Goal: Task Accomplishment & Management: Manage account settings

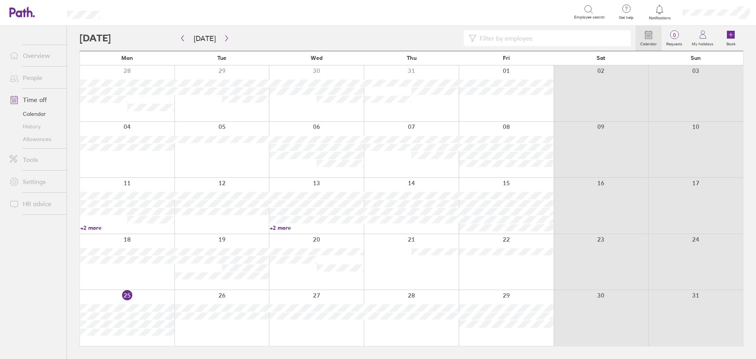
click at [41, 78] on link "People" at bounding box center [34, 78] width 63 height 16
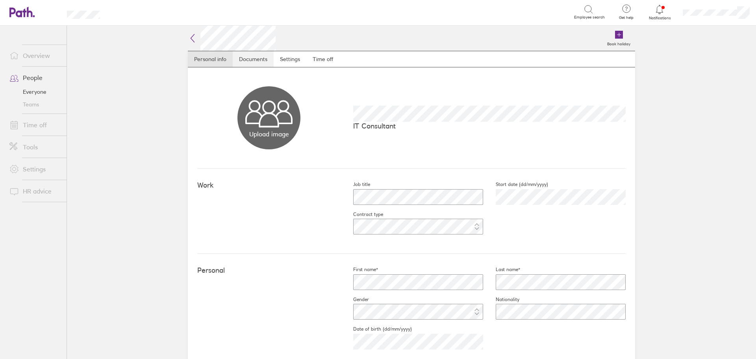
click at [259, 64] on link "Documents" at bounding box center [253, 59] width 41 height 16
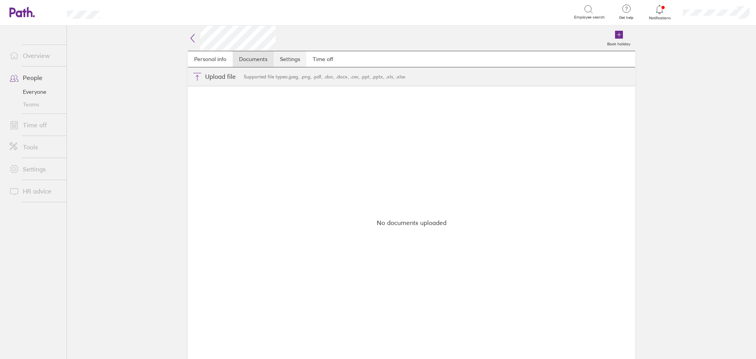
click at [286, 59] on link "Settings" at bounding box center [290, 59] width 33 height 16
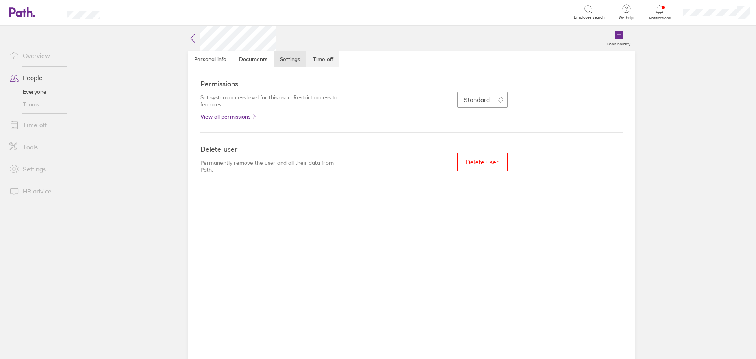
click at [320, 63] on link "Time off" at bounding box center [322, 59] width 33 height 16
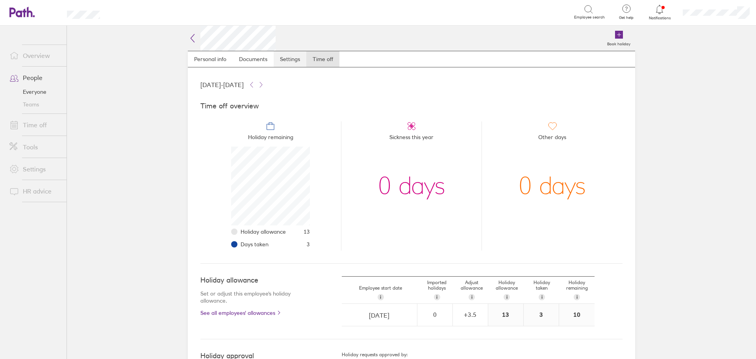
click at [290, 62] on link "Settings" at bounding box center [290, 59] width 33 height 16
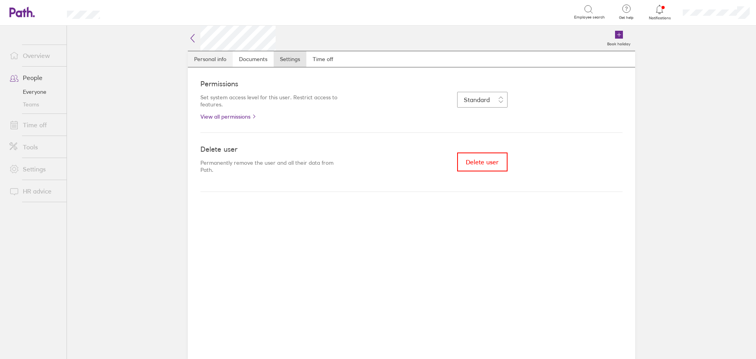
click at [223, 57] on link "Personal info" at bounding box center [210, 59] width 45 height 16
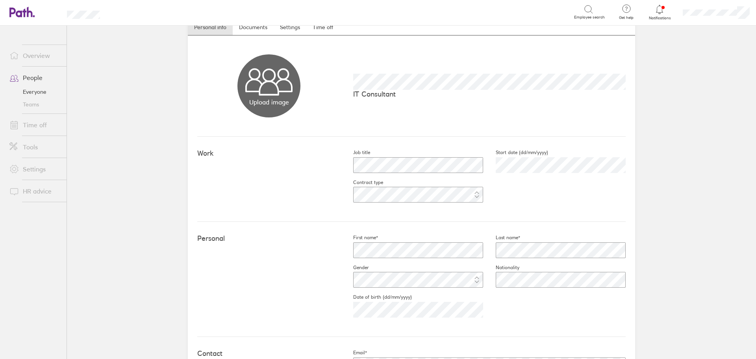
scroll to position [11, 0]
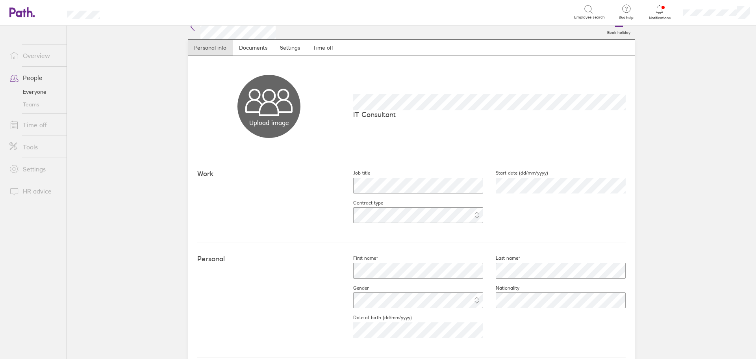
click at [41, 128] on link "Time off" at bounding box center [34, 125] width 63 height 16
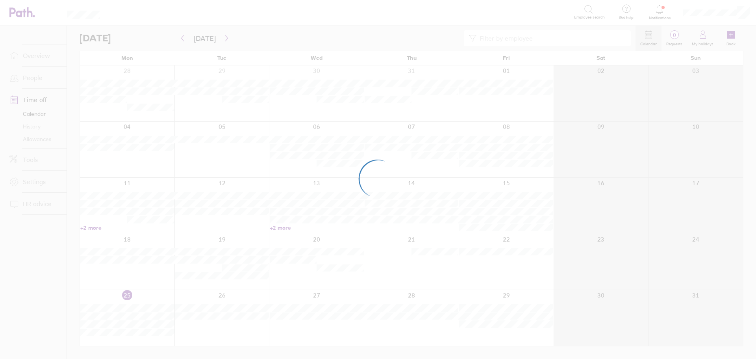
click at [543, 37] on div at bounding box center [378, 179] width 756 height 359
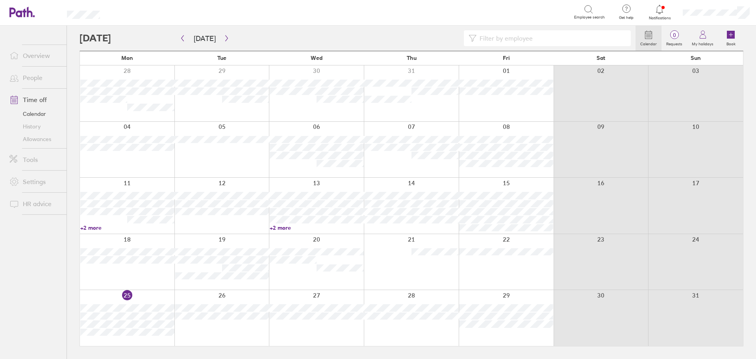
click at [516, 39] on input at bounding box center [551, 38] width 150 height 15
type input "bip"
click at [46, 74] on link "People" at bounding box center [34, 78] width 63 height 16
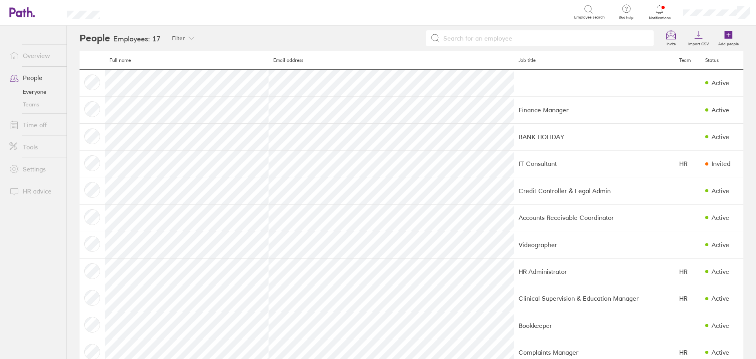
click at [510, 35] on input at bounding box center [544, 38] width 209 height 15
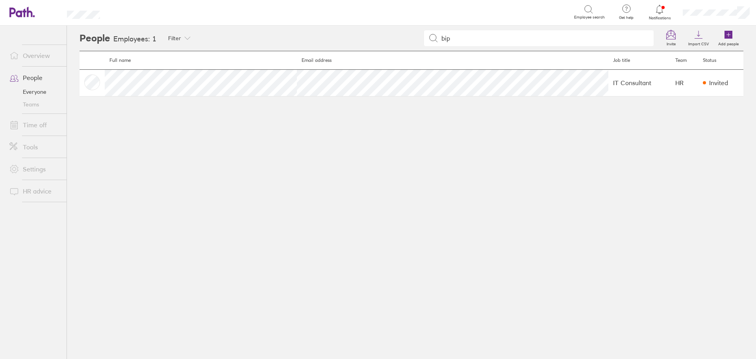
type input "bip"
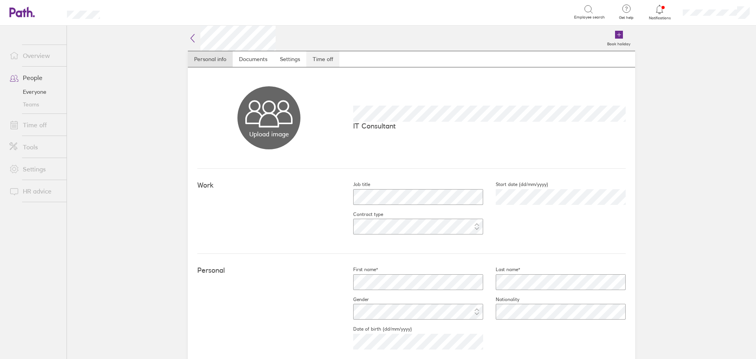
click at [324, 56] on link "Time off" at bounding box center [322, 59] width 33 height 16
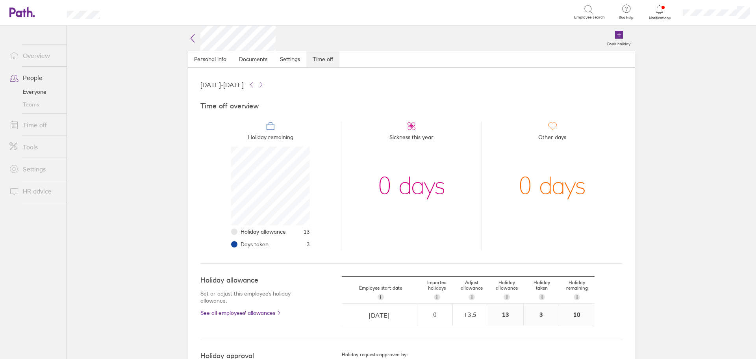
scroll to position [79, 79]
click at [193, 44] on h2 at bounding box center [232, 38] width 88 height 25
click at [209, 57] on link "Personal info" at bounding box center [210, 59] width 45 height 16
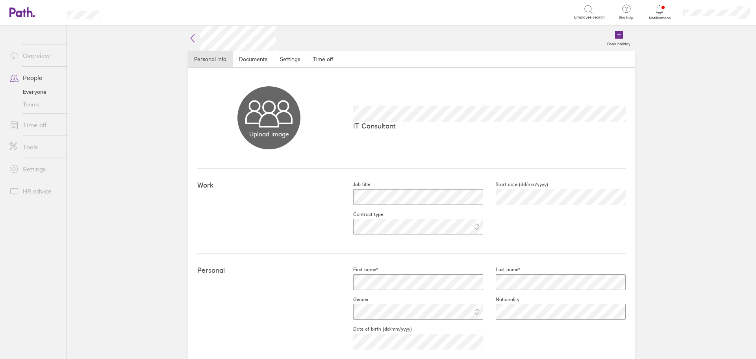
click at [35, 172] on link "Settings" at bounding box center [34, 169] width 63 height 16
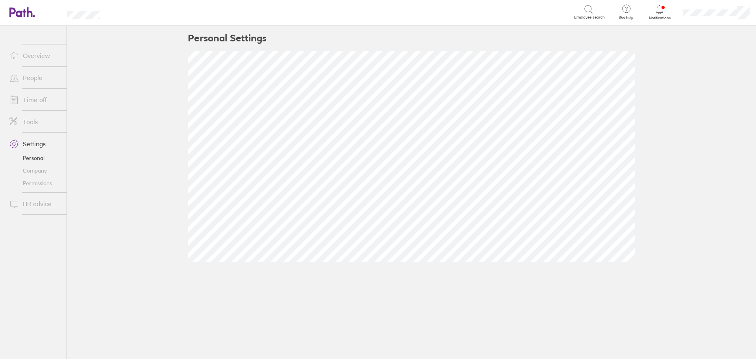
click at [35, 168] on link "Company" at bounding box center [34, 170] width 63 height 13
click at [36, 183] on link "Permissions" at bounding box center [34, 183] width 63 height 13
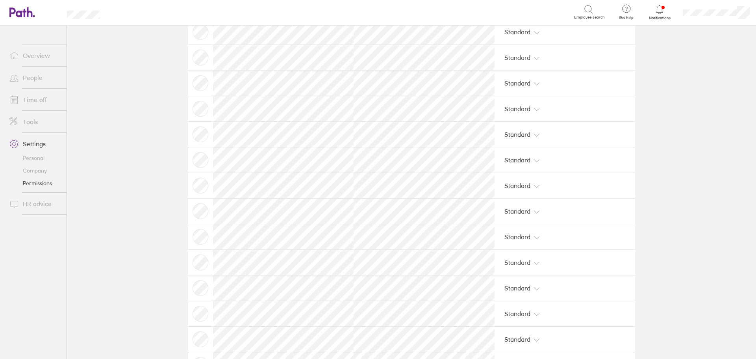
scroll to position [39, 0]
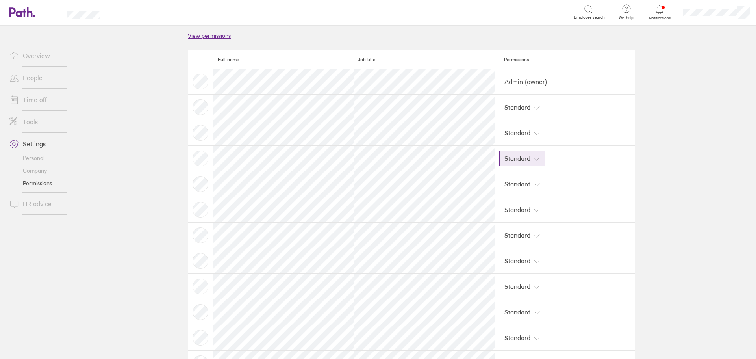
click at [528, 158] on button "Standard" at bounding box center [522, 158] width 46 height 16
click at [148, 171] on main "Account permissions Decide what people can see and do. Here's an overview showi…" at bounding box center [411, 192] width 689 height 333
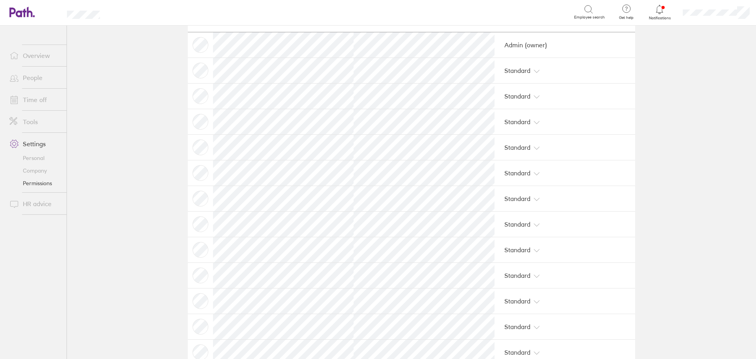
scroll to position [118, 0]
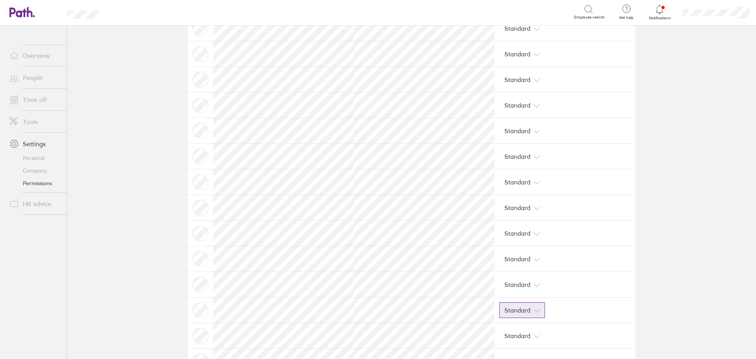
click at [534, 311] on icon at bounding box center [536, 310] width 5 height 3
click at [36, 59] on link "Overview" at bounding box center [34, 56] width 63 height 16
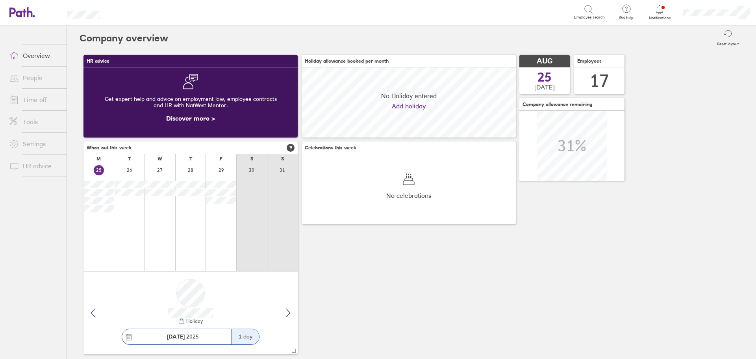
scroll to position [70, 214]
click at [42, 85] on link "People" at bounding box center [34, 78] width 63 height 16
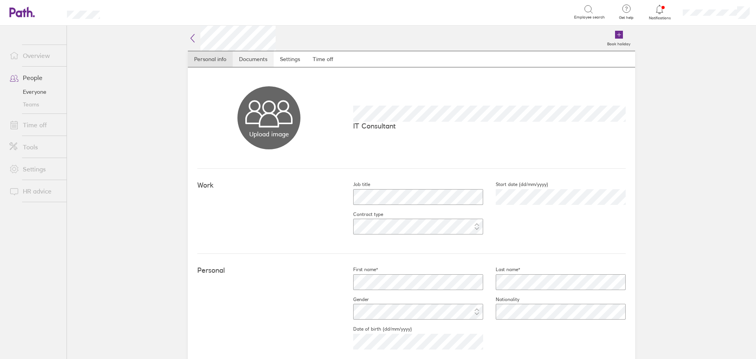
click at [257, 60] on link "Documents" at bounding box center [253, 59] width 41 height 16
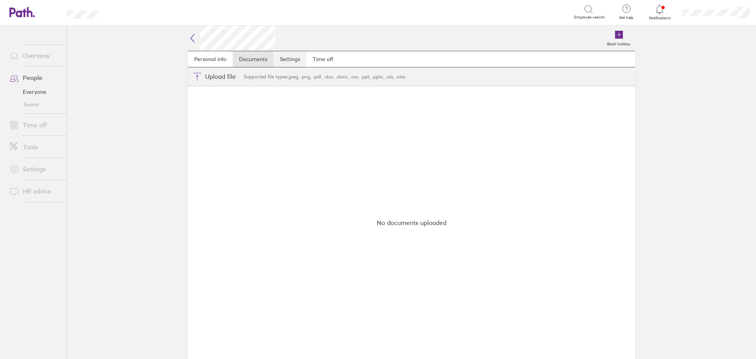
click at [284, 59] on link "Settings" at bounding box center [290, 59] width 33 height 16
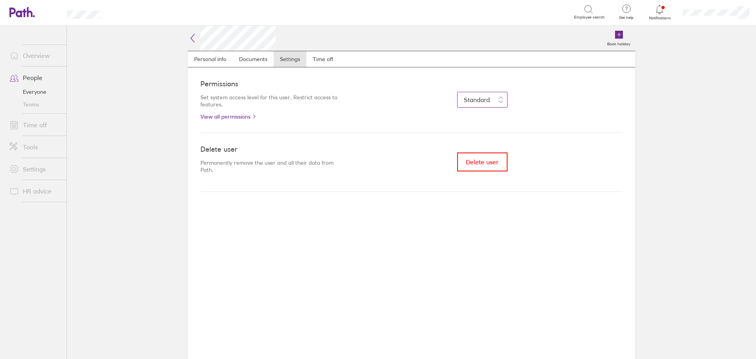
click at [490, 101] on button "Standard" at bounding box center [482, 100] width 50 height 16
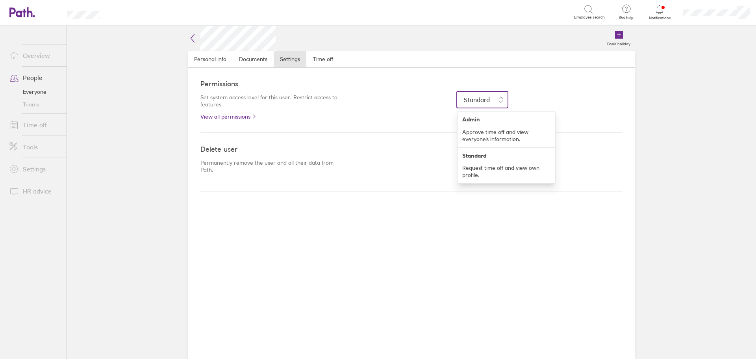
click at [490, 101] on button "Standard" at bounding box center [482, 100] width 50 height 16
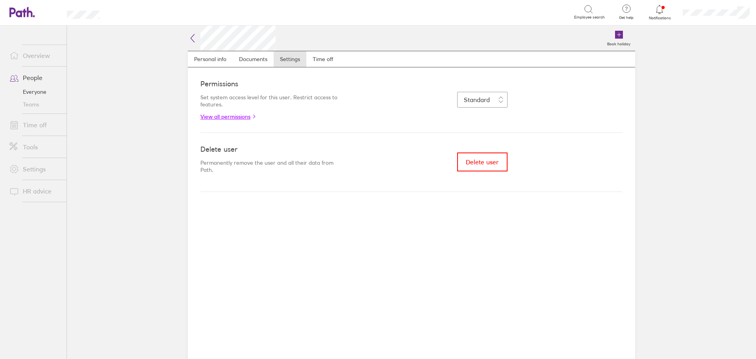
click at [231, 117] on link "View all permissions" at bounding box center [270, 116] width 141 height 6
click at [483, 165] on span "Delete user" at bounding box center [482, 161] width 33 height 7
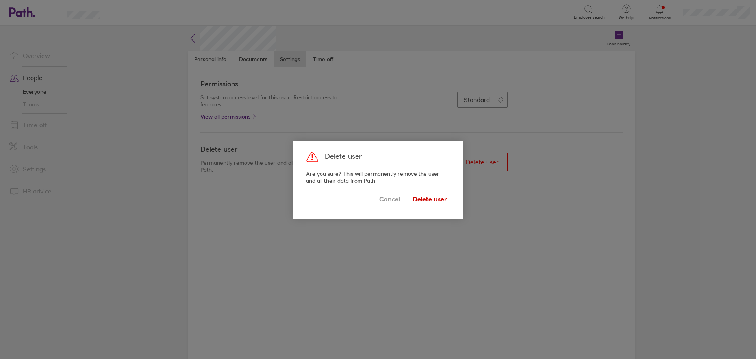
click at [438, 201] on span "Delete user" at bounding box center [429, 199] width 34 height 13
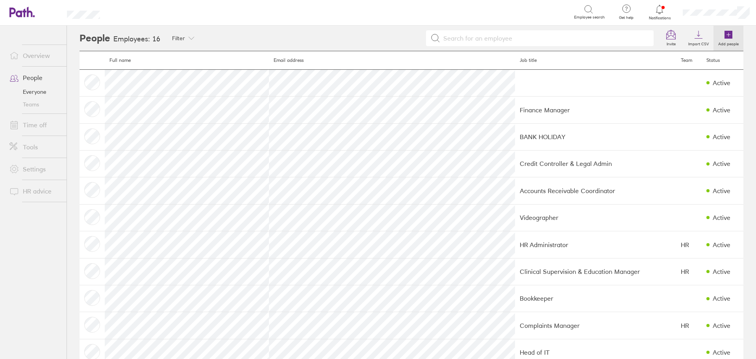
click at [715, 43] on label "Add people" at bounding box center [728, 42] width 30 height 7
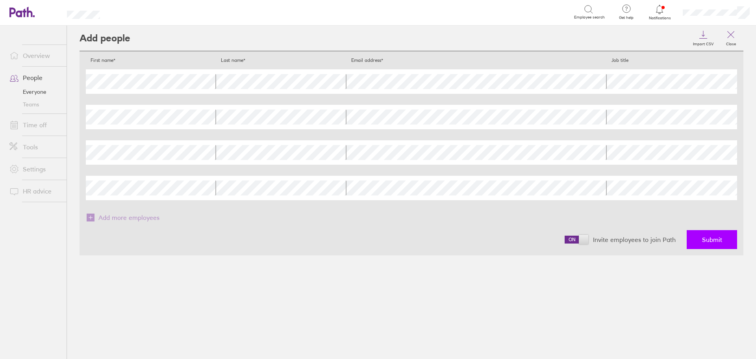
click at [714, 240] on span "Submit" at bounding box center [712, 239] width 20 height 7
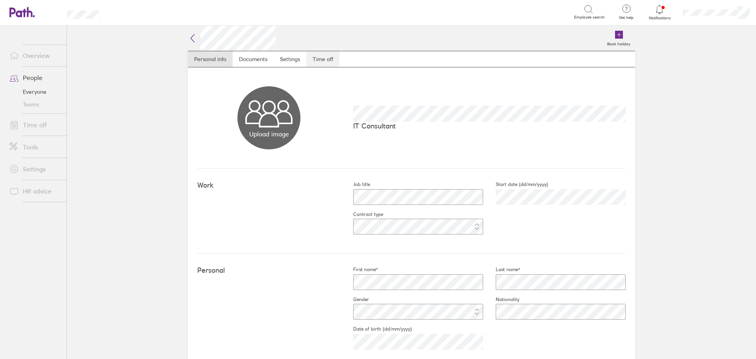
click at [316, 57] on link "Time off" at bounding box center [322, 59] width 33 height 16
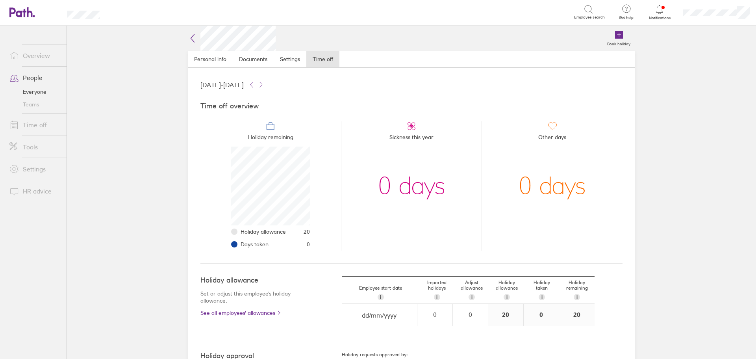
scroll to position [79, 79]
select select "July"
select select "2025"
select select "August"
select select "2025"
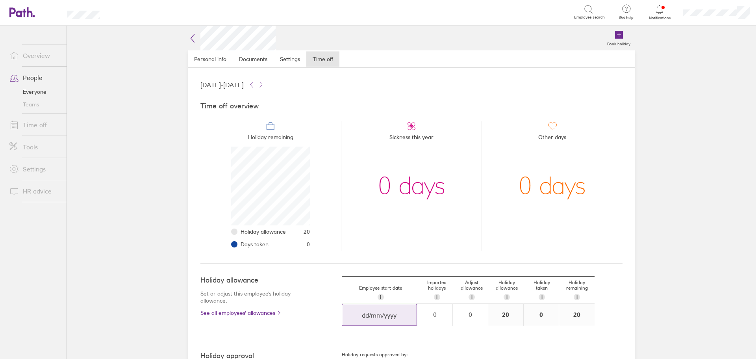
select select "September"
select select "2025"
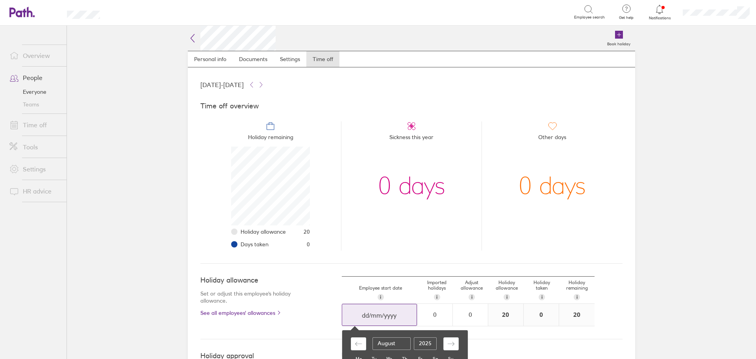
click at [374, 317] on input "dd/mm/yyyy" at bounding box center [379, 315] width 74 height 22
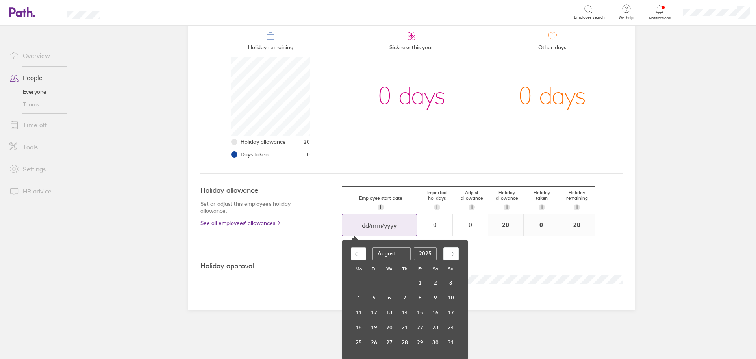
scroll to position [90, 0]
click at [357, 249] on div "Move backward to switch to the previous month." at bounding box center [358, 253] width 15 height 13
select select "June"
select select "2025"
click at [358, 312] on td "14" at bounding box center [358, 311] width 15 height 15
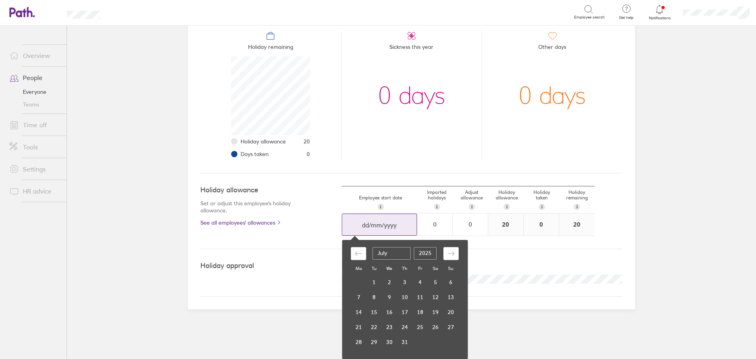
scroll to position [41, 0]
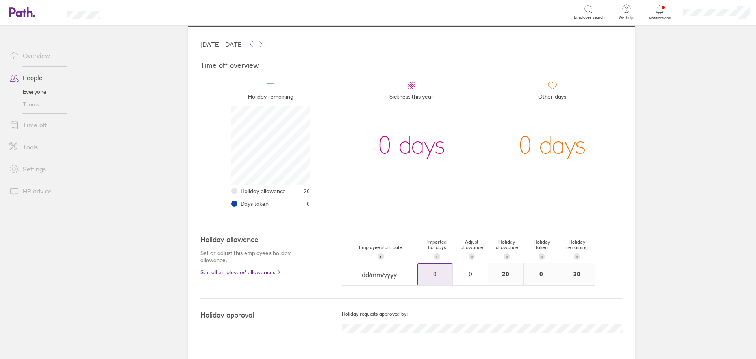
type input "[DATE]"
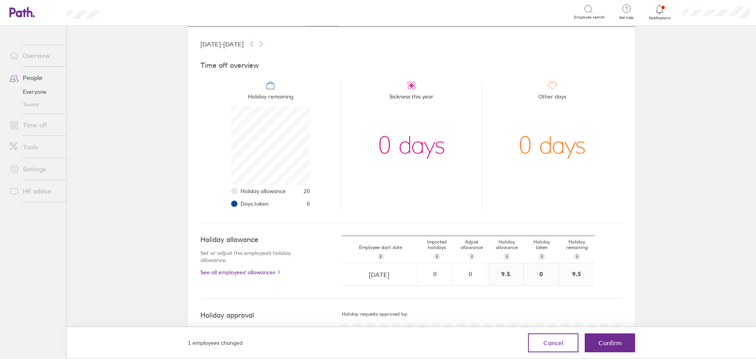
click at [493, 275] on div "9.5" at bounding box center [505, 274] width 35 height 22
click at [471, 275] on div "0" at bounding box center [470, 273] width 34 height 7
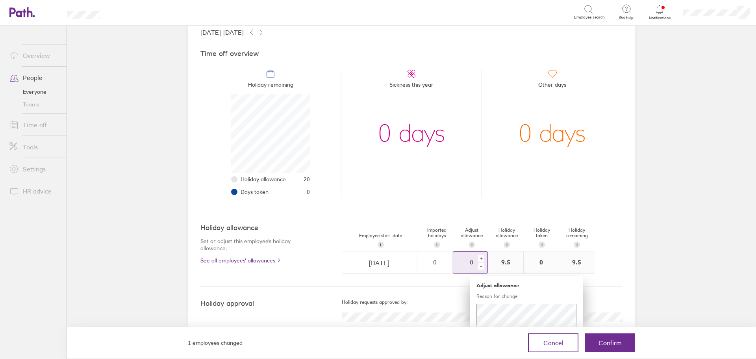
click at [478, 257] on div "+" at bounding box center [481, 258] width 6 height 6
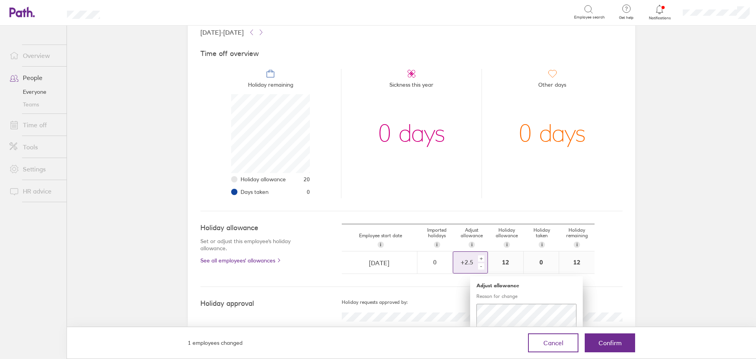
click at [478, 257] on div "+" at bounding box center [481, 258] width 6 height 6
click at [481, 268] on div "-" at bounding box center [481, 266] width 6 height 6
click at [609, 347] on button "Confirm" at bounding box center [609, 342] width 50 height 19
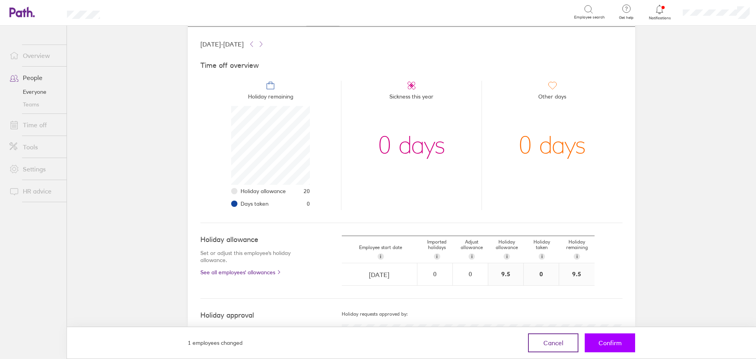
scroll to position [41, 0]
click at [501, 275] on div "9.5" at bounding box center [505, 274] width 35 height 22
click at [595, 340] on button "Confirm" at bounding box center [609, 342] width 50 height 19
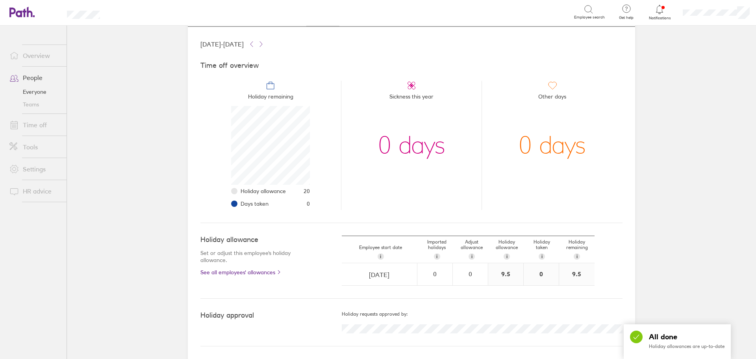
click at [507, 277] on div "9.5" at bounding box center [505, 274] width 35 height 22
click at [497, 272] on div "9.5" at bounding box center [505, 274] width 35 height 22
click at [476, 268] on div "0" at bounding box center [470, 273] width 34 height 21
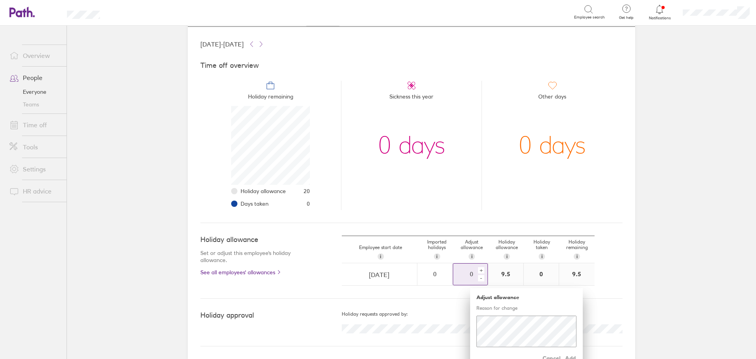
click at [478, 268] on div "+" at bounding box center [481, 270] width 6 height 6
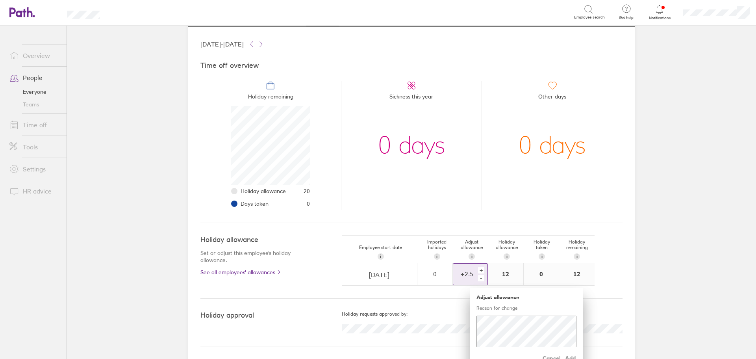
click at [478, 268] on div "+" at bounding box center [481, 270] width 6 height 6
click at [570, 356] on span "Add" at bounding box center [570, 357] width 13 height 13
click at [570, 355] on span "Add" at bounding box center [570, 357] width 13 height 13
click at [481, 268] on div "+" at bounding box center [481, 270] width 6 height 6
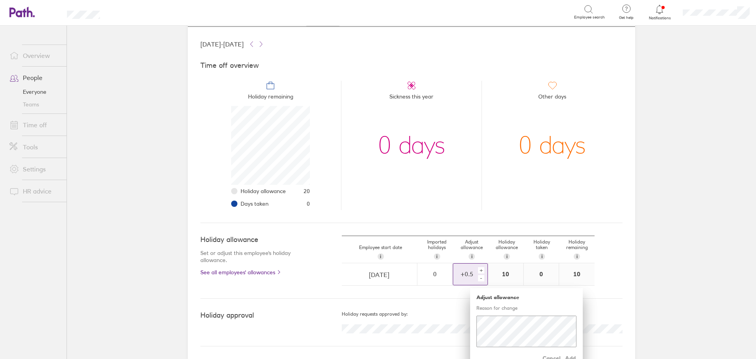
click at [478, 269] on div "+" at bounding box center [481, 270] width 6 height 6
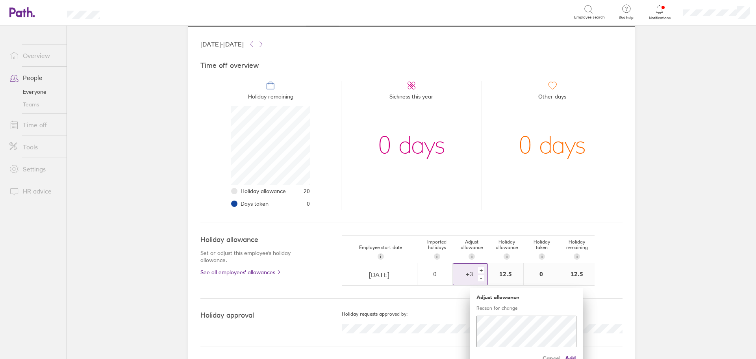
click at [478, 269] on div "+" at bounding box center [481, 270] width 6 height 6
click at [567, 357] on span "Add" at bounding box center [570, 357] width 13 height 13
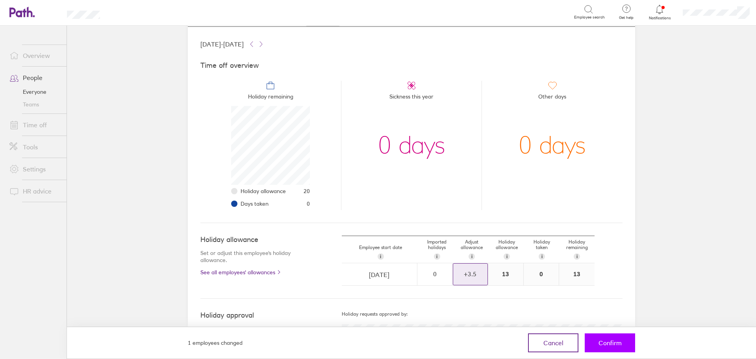
click at [604, 346] on span "Confirm" at bounding box center [609, 342] width 23 height 7
click at [606, 344] on span "Confirm" at bounding box center [609, 342] width 23 height 7
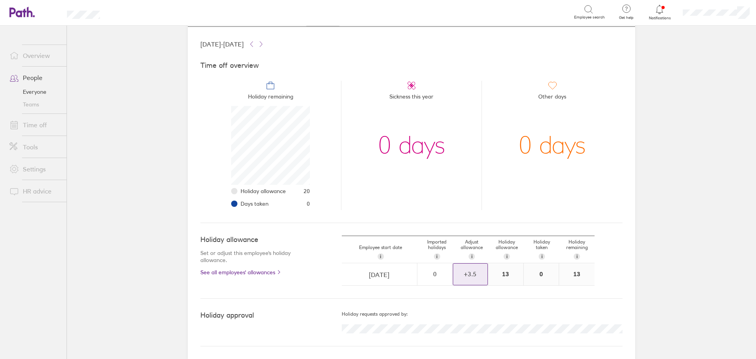
click at [46, 121] on link "Time off" at bounding box center [34, 125] width 63 height 16
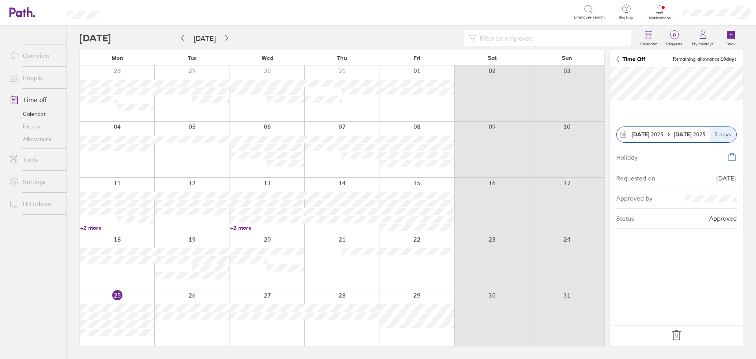
click at [678, 333] on icon at bounding box center [676, 334] width 8 height 9
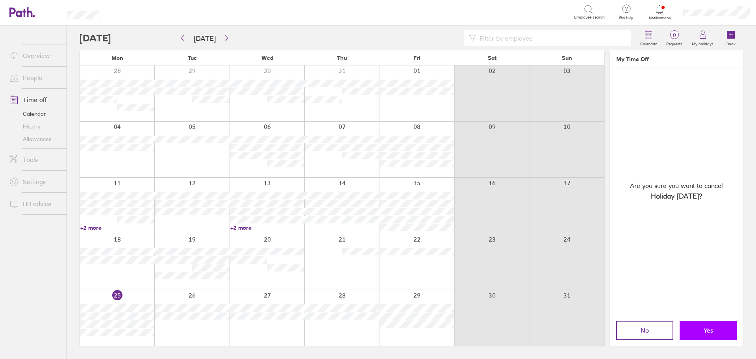
click at [691, 328] on button "Yes" at bounding box center [707, 329] width 57 height 19
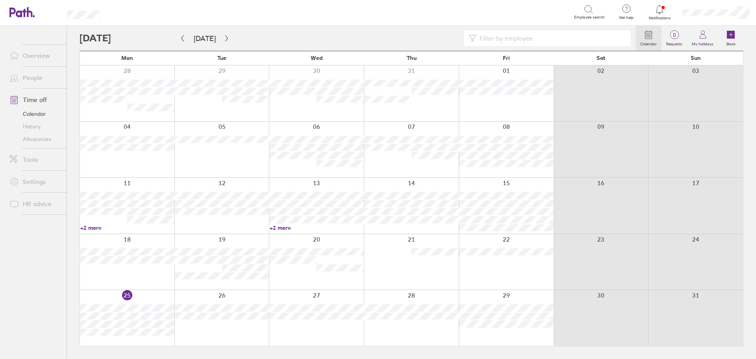
click at [35, 139] on link "Allowances" at bounding box center [34, 139] width 63 height 13
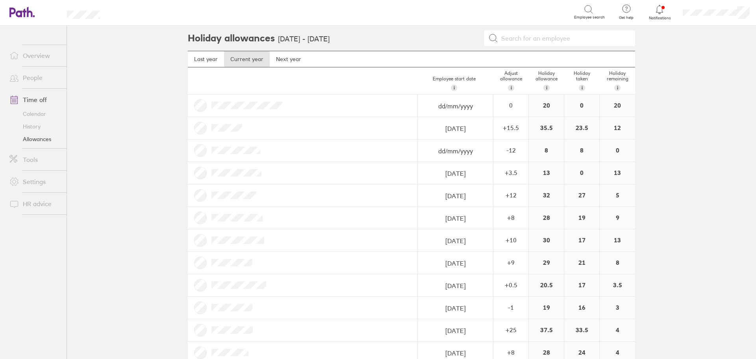
click at [36, 60] on link "Overview" at bounding box center [34, 56] width 63 height 16
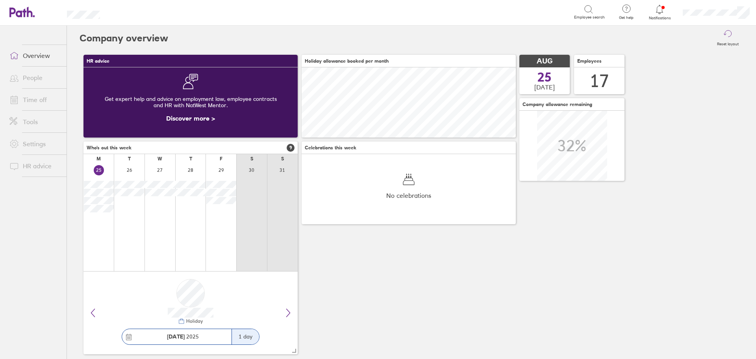
scroll to position [70, 214]
click at [30, 100] on link "Time off" at bounding box center [34, 100] width 63 height 16
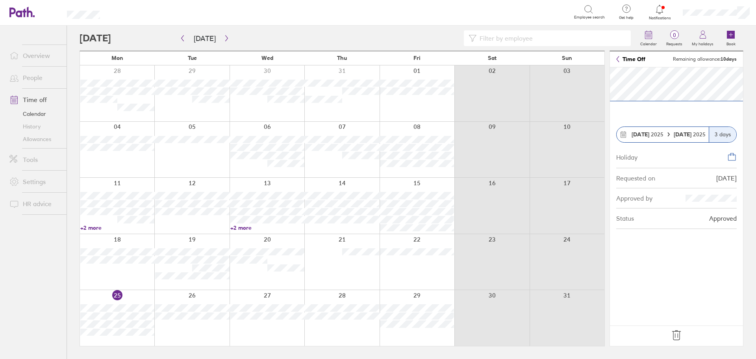
click at [673, 337] on icon at bounding box center [676, 335] width 13 height 13
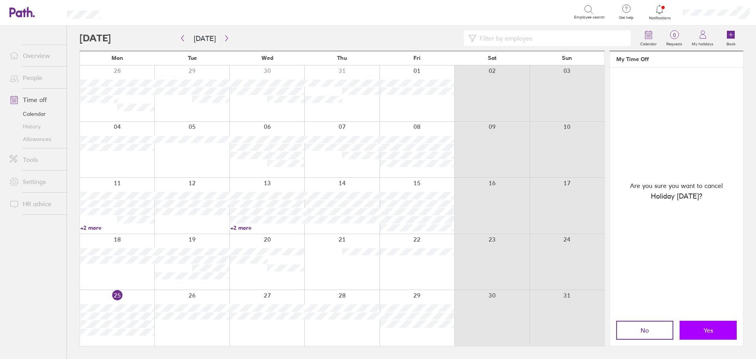
click at [701, 329] on button "Yes" at bounding box center [707, 329] width 57 height 19
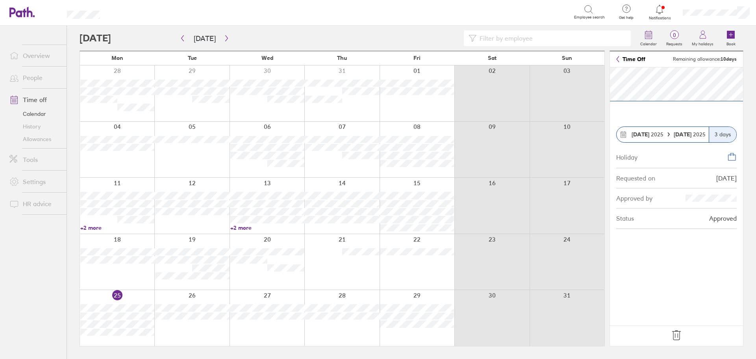
click at [675, 330] on icon at bounding box center [676, 335] width 13 height 13
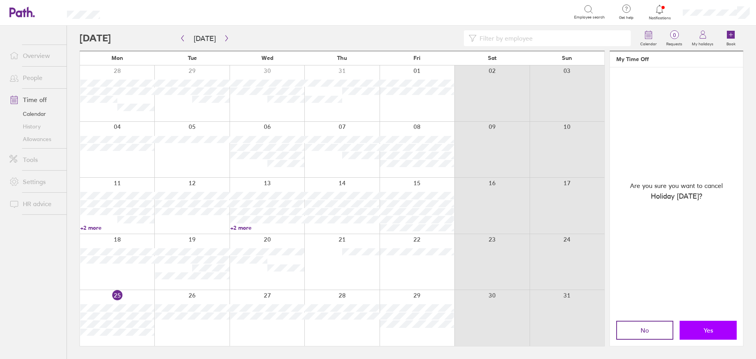
click at [693, 329] on button "Yes" at bounding box center [707, 329] width 57 height 19
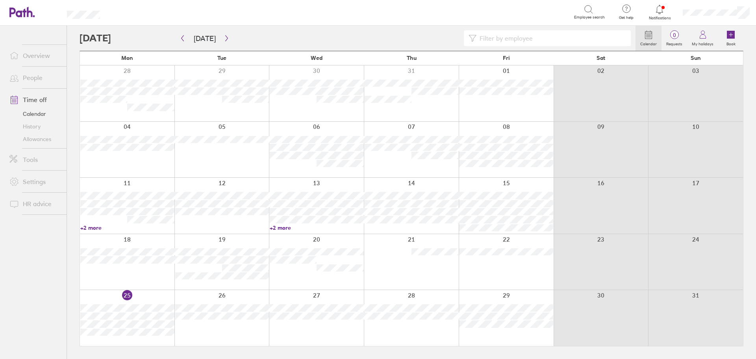
click at [38, 135] on link "Allowances" at bounding box center [34, 139] width 63 height 13
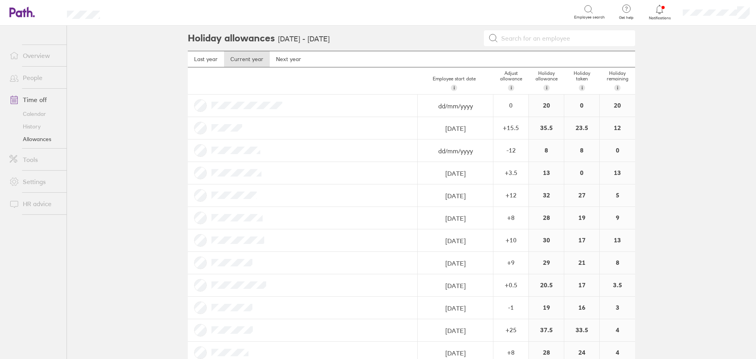
click at [22, 76] on span at bounding box center [13, 77] width 20 height 9
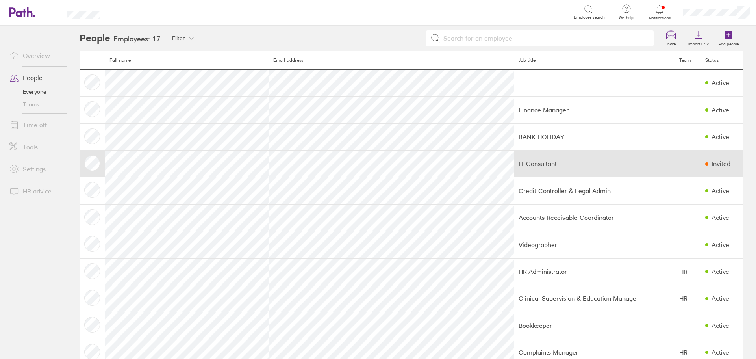
click at [514, 159] on td "IT Consultant" at bounding box center [594, 163] width 161 height 27
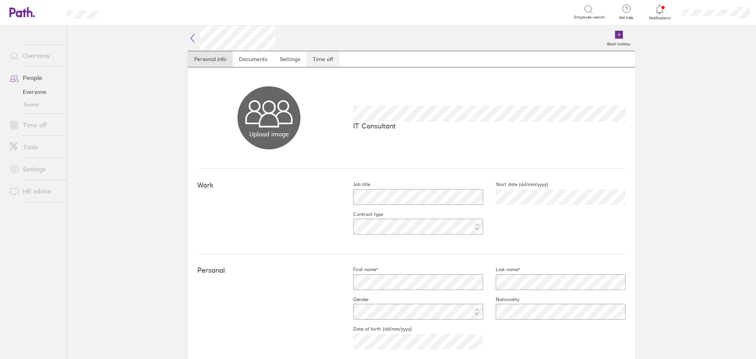
click at [323, 58] on link "Time off" at bounding box center [322, 59] width 33 height 16
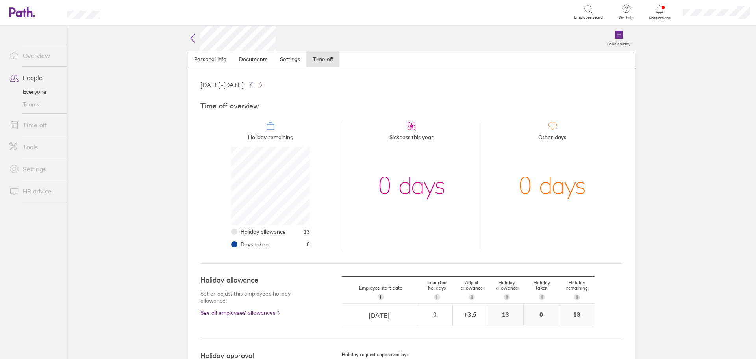
scroll to position [79, 79]
click at [200, 56] on link "Personal info" at bounding box center [210, 59] width 45 height 16
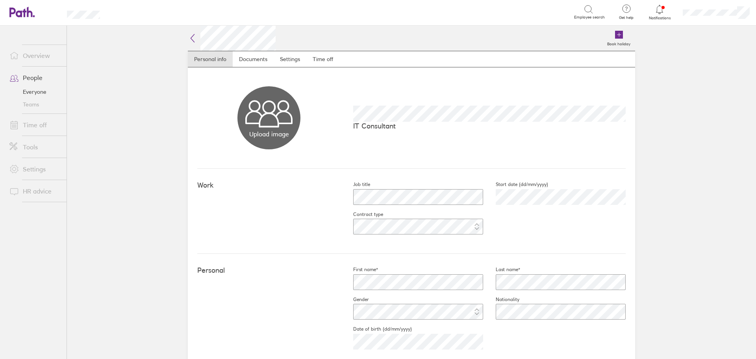
click at [32, 73] on link "People" at bounding box center [34, 78] width 63 height 16
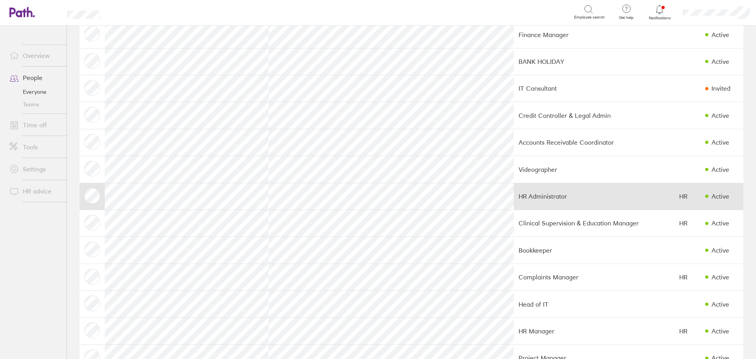
scroll to position [79, 0]
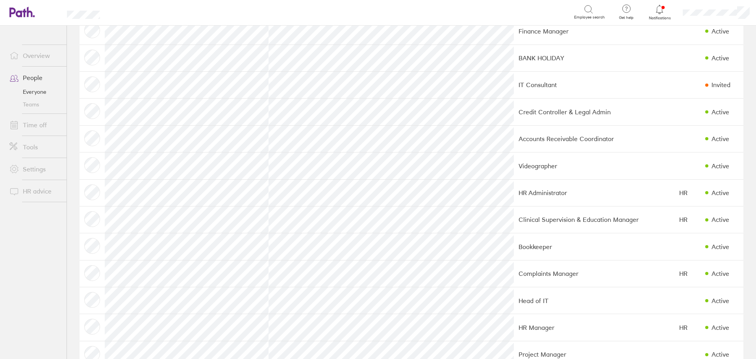
click at [36, 78] on link "People" at bounding box center [34, 78] width 63 height 16
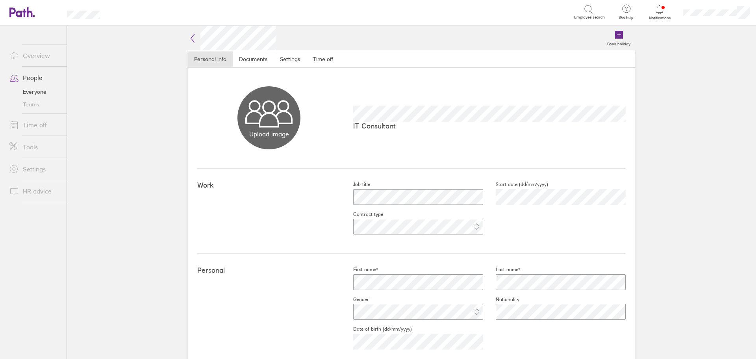
click at [36, 58] on link "Overview" at bounding box center [34, 56] width 63 height 16
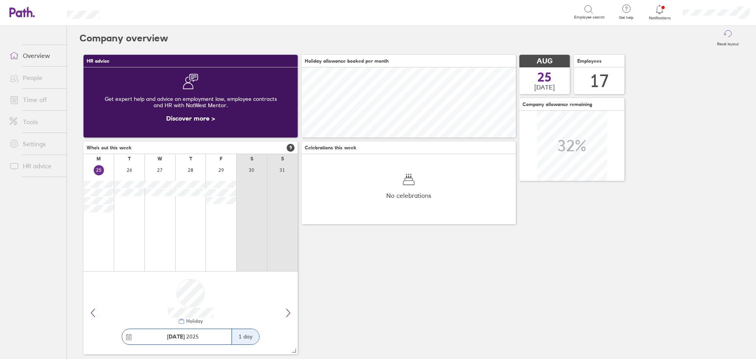
scroll to position [70, 214]
click at [34, 97] on link "Time off" at bounding box center [34, 100] width 63 height 16
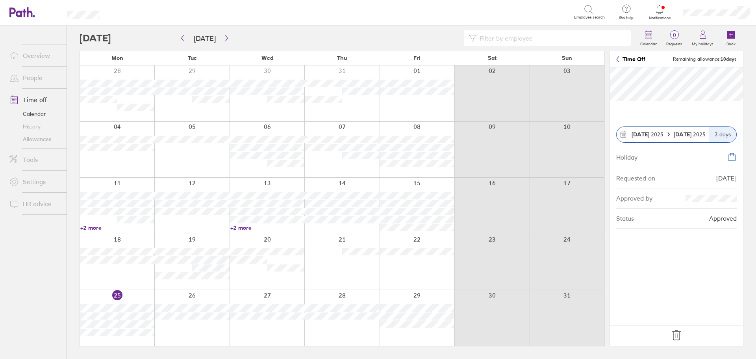
click at [680, 333] on icon at bounding box center [676, 335] width 13 height 13
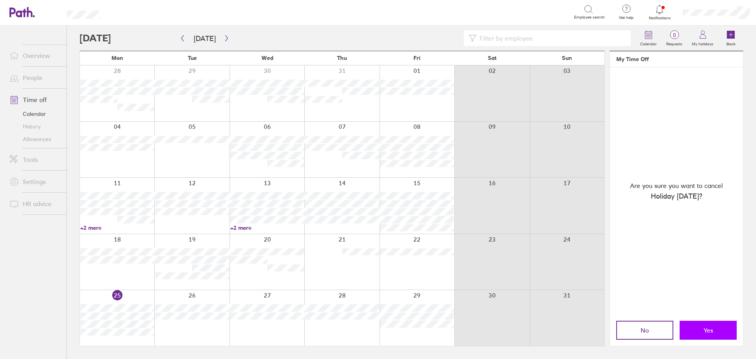
click at [689, 331] on button "Yes" at bounding box center [707, 329] width 57 height 19
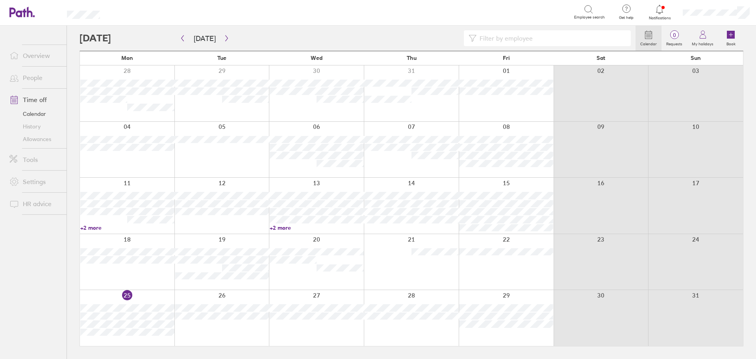
click at [286, 229] on link "+2 more" at bounding box center [317, 227] width 94 height 7
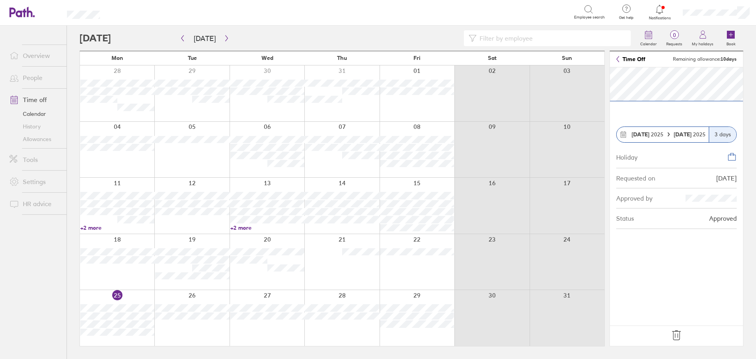
click at [676, 332] on icon at bounding box center [676, 335] width 13 height 13
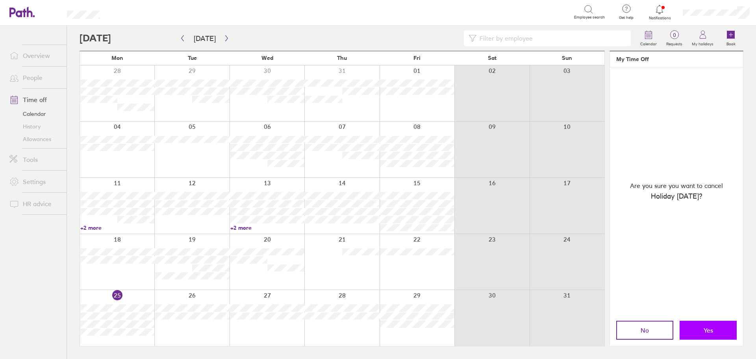
click at [704, 327] on span "Yes" at bounding box center [707, 329] width 9 height 7
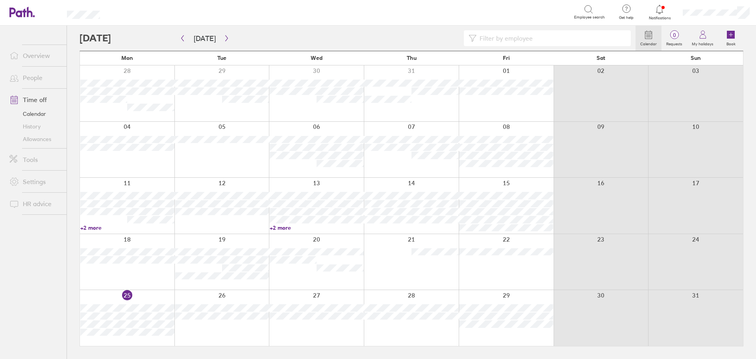
click at [32, 81] on link "People" at bounding box center [34, 78] width 63 height 16
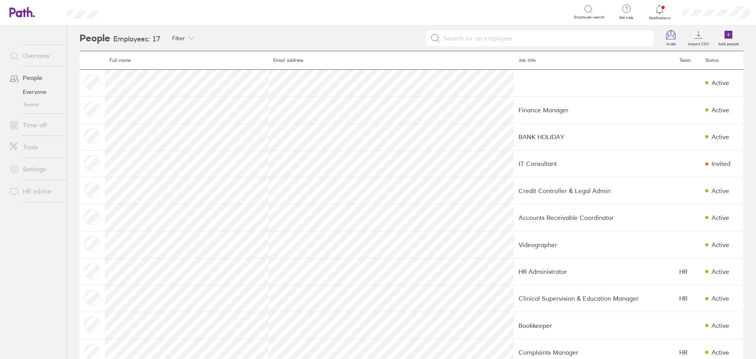
click at [44, 58] on link "Overview" at bounding box center [34, 56] width 63 height 16
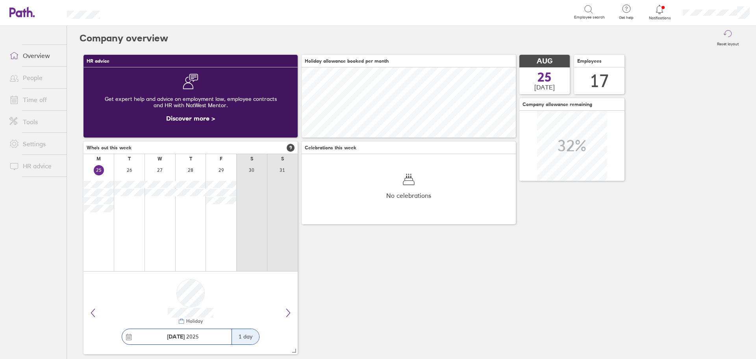
scroll to position [70, 214]
click at [27, 100] on link "Time off" at bounding box center [34, 100] width 63 height 16
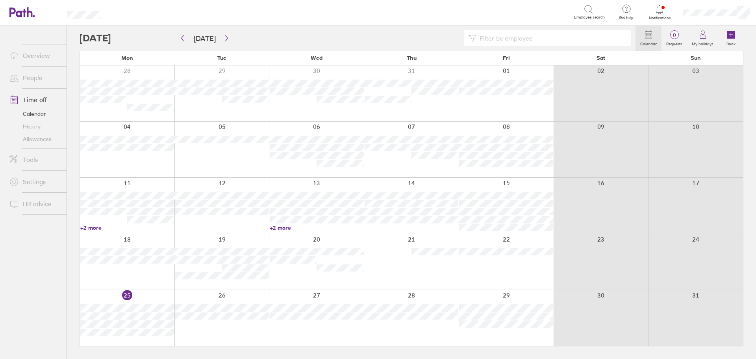
click at [49, 140] on link "Allowances" at bounding box center [34, 139] width 63 height 13
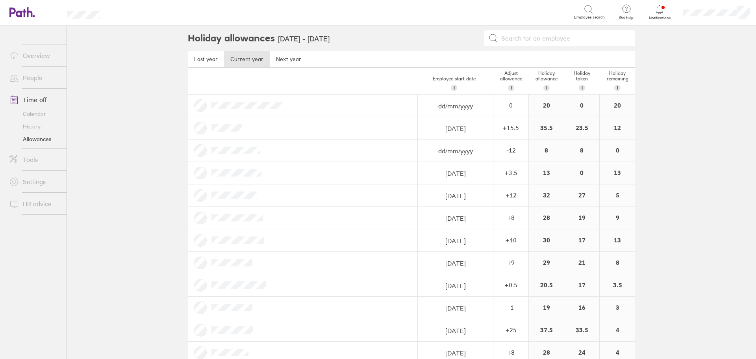
click at [22, 63] on li "Overview" at bounding box center [33, 55] width 67 height 22
click at [37, 59] on link "Overview" at bounding box center [34, 56] width 63 height 16
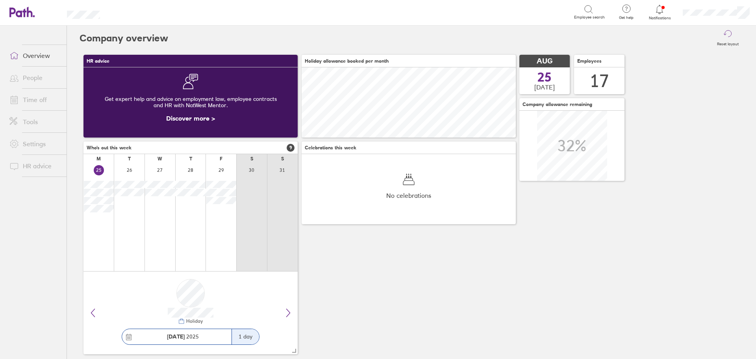
scroll to position [70, 214]
click at [41, 103] on link "Time off" at bounding box center [34, 100] width 63 height 16
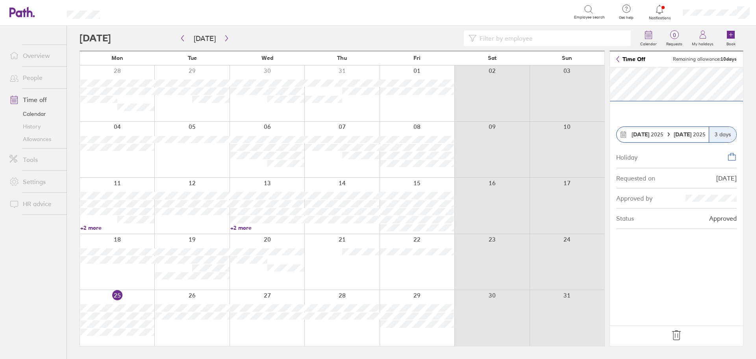
click at [52, 140] on link "Allowances" at bounding box center [34, 139] width 63 height 13
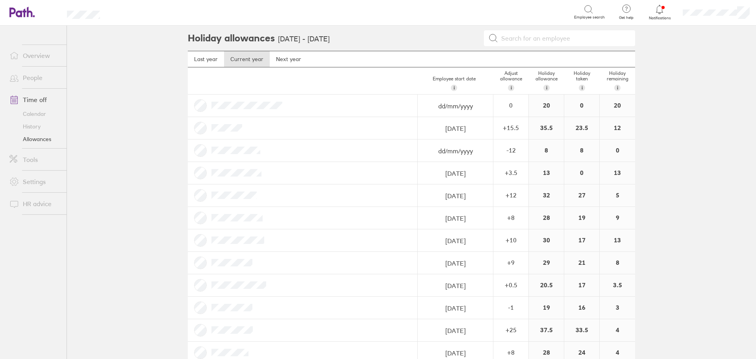
click at [30, 53] on link "Overview" at bounding box center [34, 56] width 63 height 16
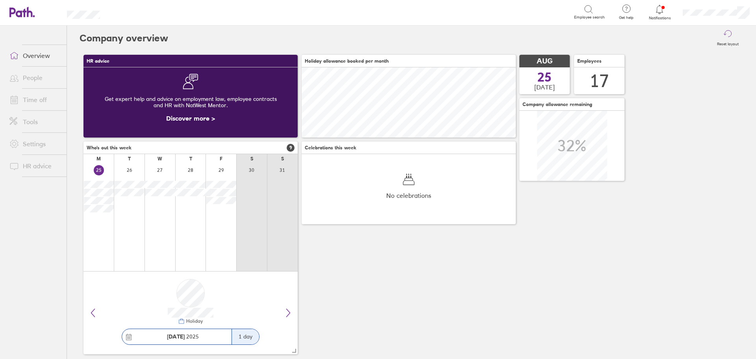
scroll to position [70, 214]
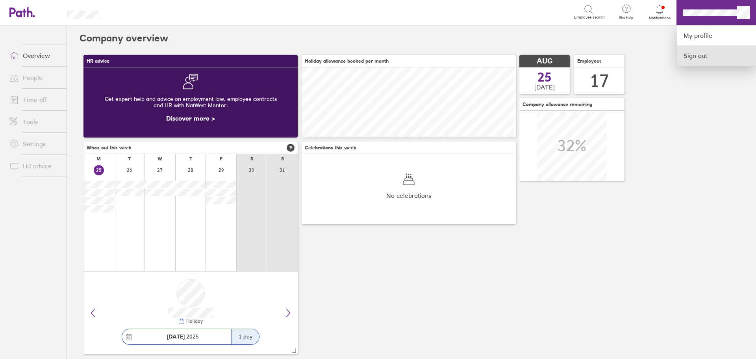
click at [706, 55] on link "Sign out" at bounding box center [716, 56] width 79 height 20
